Goal: Task Accomplishment & Management: Manage account settings

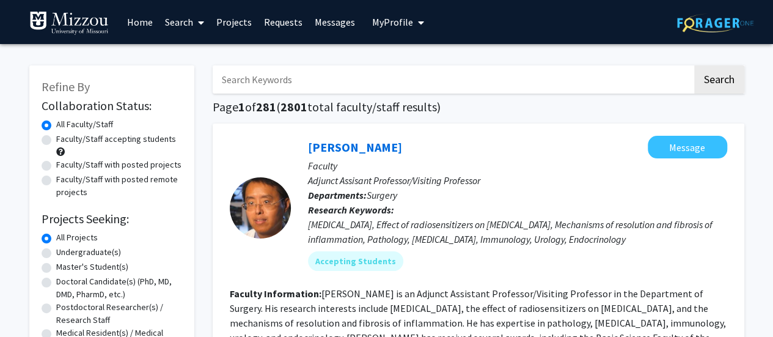
click at [413, 20] on span "My profile dropdown to access profile and logout" at bounding box center [418, 22] width 11 height 43
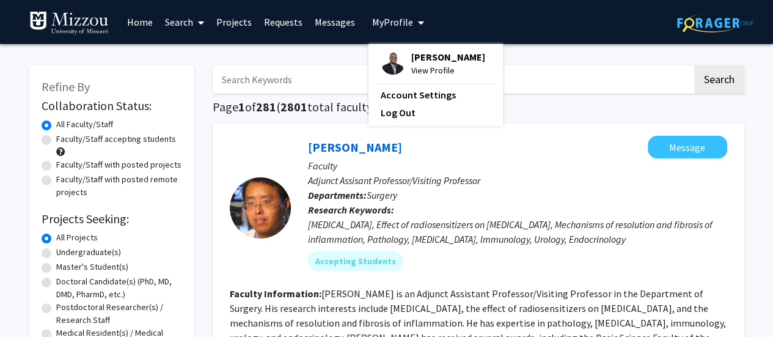
click at [420, 77] on span "View Profile" at bounding box center [448, 70] width 74 height 13
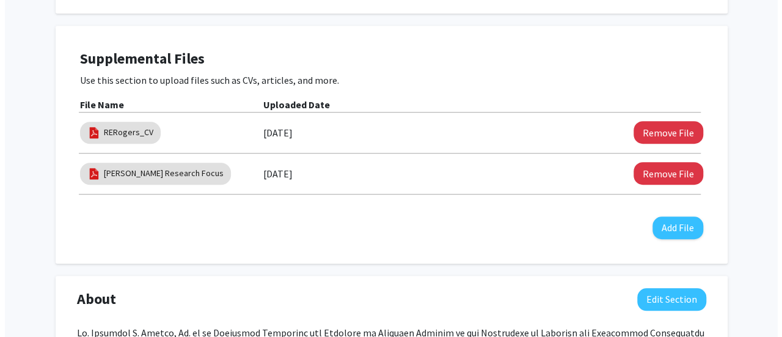
scroll to position [367, 0]
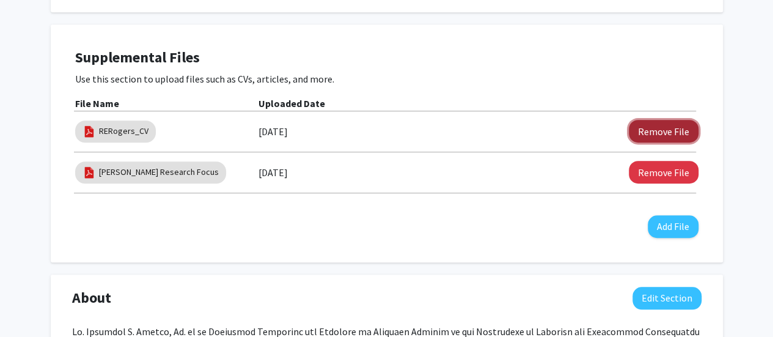
click at [641, 127] on button "Remove File" at bounding box center [664, 131] width 70 height 23
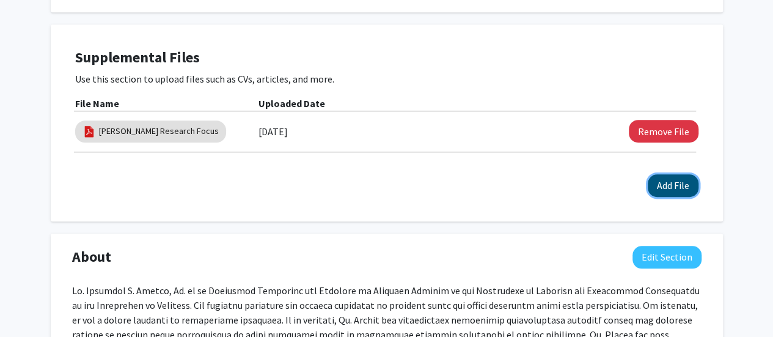
click at [658, 185] on button "Add File" at bounding box center [673, 185] width 51 height 23
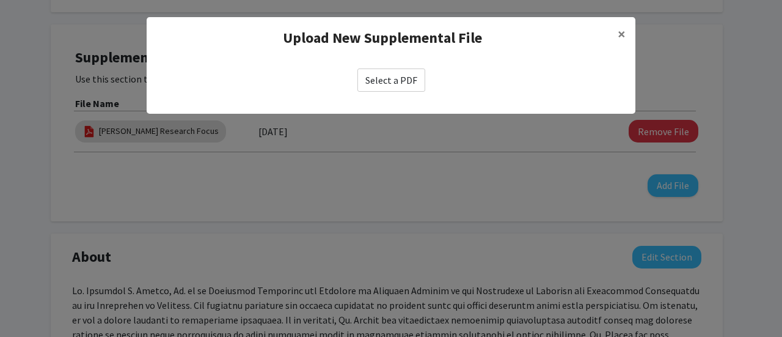
click at [397, 81] on label "Select a PDF" at bounding box center [392, 79] width 68 height 23
click at [0, 0] on input "Select a PDF" at bounding box center [0, 0] width 0 height 0
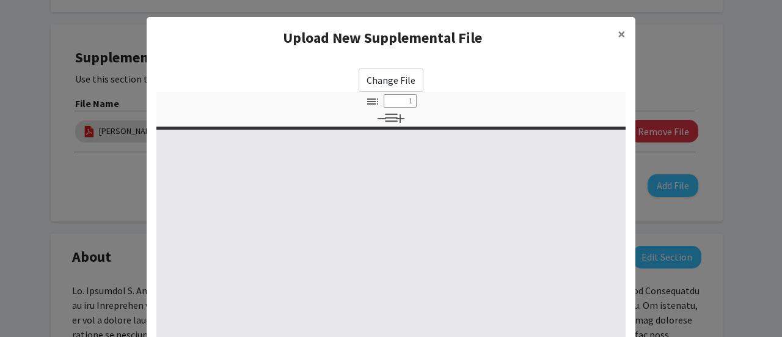
select select "custom"
type input "0"
select select "custom"
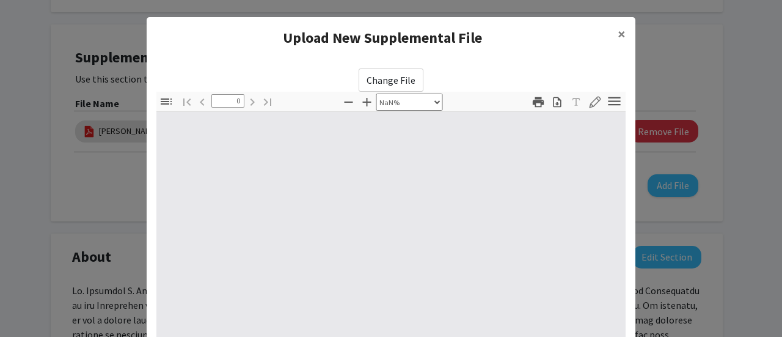
type input "1"
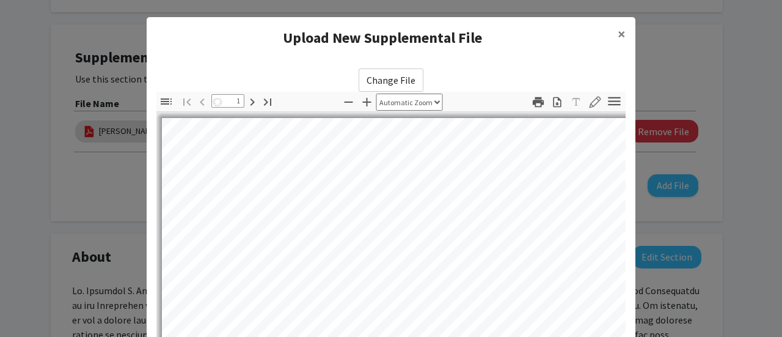
select select "auto"
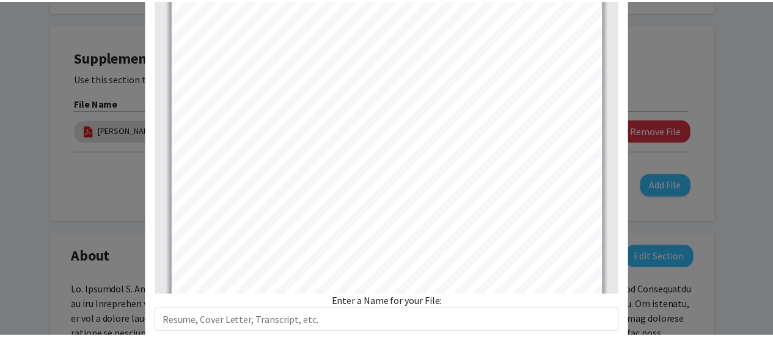
scroll to position [241, 0]
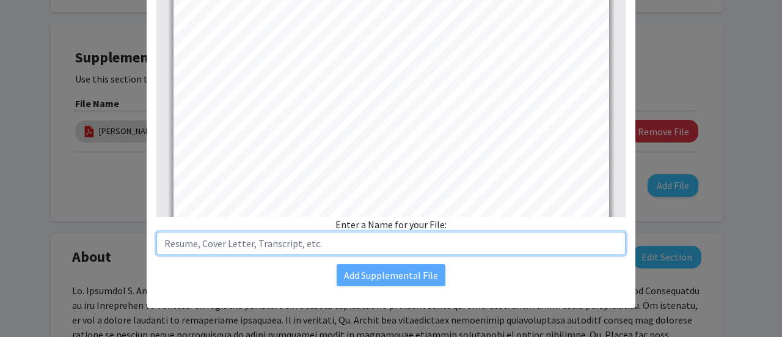
click at [271, 245] on input "text" at bounding box center [390, 243] width 469 height 23
type input "RERogers_CV"
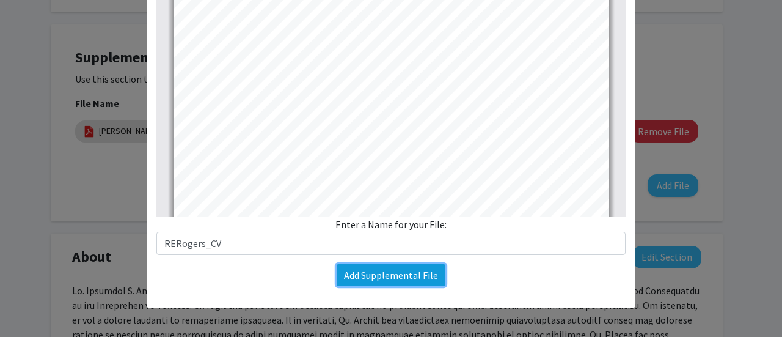
click at [391, 277] on button "Add Supplemental File" at bounding box center [391, 275] width 109 height 22
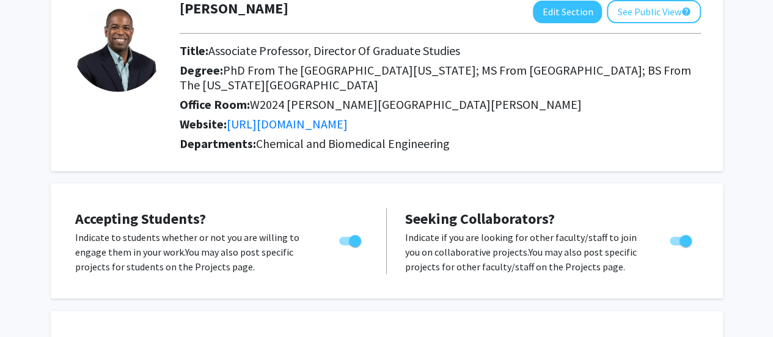
scroll to position [0, 0]
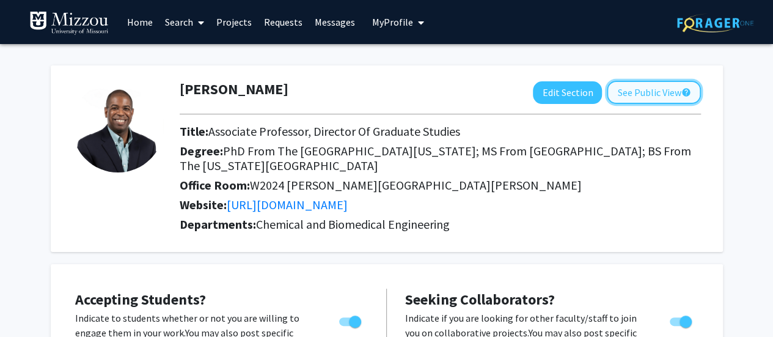
click at [643, 84] on button "See Public View help" at bounding box center [654, 92] width 94 height 23
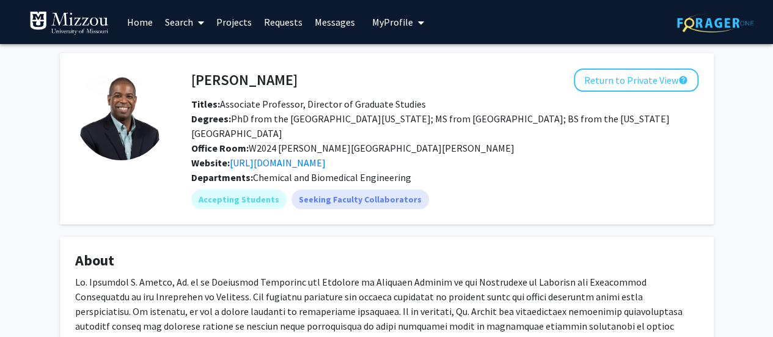
click at [418, 24] on icon "My profile dropdown to access profile and logout" at bounding box center [421, 23] width 6 height 10
